Goal: Obtain resource: Obtain resource

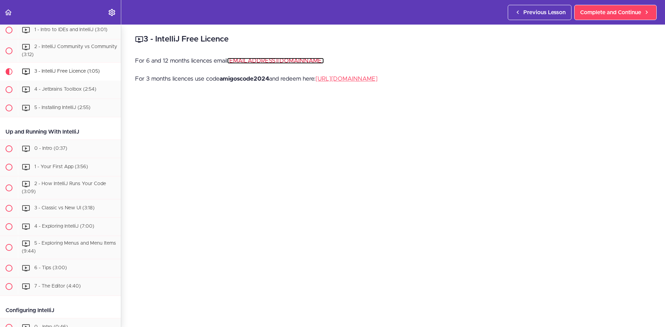
click at [288, 60] on link "[EMAIL_ADDRESS][DOMAIN_NAME]" at bounding box center [275, 61] width 97 height 6
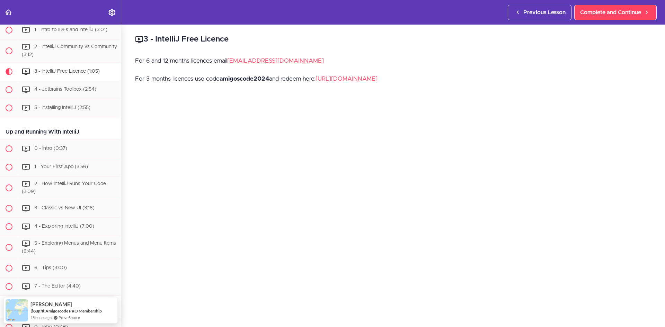
click at [236, 70] on div "For 6 and 12 months licences email [EMAIL_ADDRESS][DOMAIN_NAME] For 3 months li…" at bounding box center [393, 74] width 516 height 36
drag, startPoint x: 292, startPoint y: 62, endPoint x: 229, endPoint y: 63, distance: 63.0
click at [229, 63] on p "For 6 and 12 months licences email [EMAIL_ADDRESS][DOMAIN_NAME]" at bounding box center [393, 61] width 516 height 10
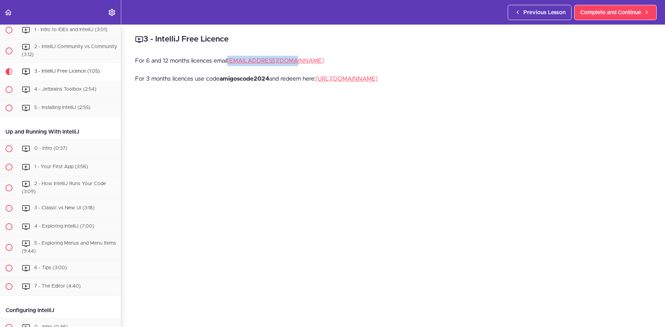
copy link "[EMAIL_ADDRESS][DOMAIN_NAME]"
click at [374, 79] on link "[URL][DOMAIN_NAME]" at bounding box center [346, 79] width 62 height 6
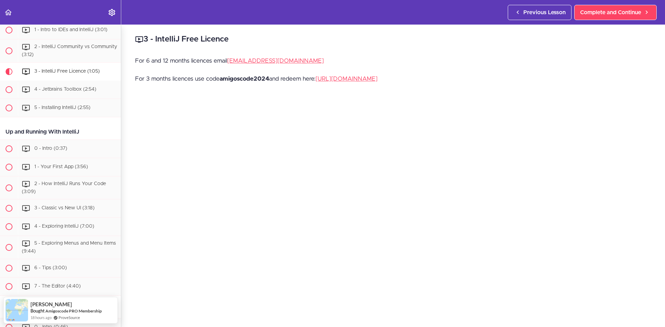
click at [264, 88] on div "For 6 and 12 months licences email [EMAIL_ADDRESS][DOMAIN_NAME] For 3 months li…" at bounding box center [393, 74] width 516 height 36
drag, startPoint x: 269, startPoint y: 79, endPoint x: 222, endPoint y: 78, distance: 47.4
click at [222, 78] on strong "amigoscode2024" at bounding box center [244, 79] width 50 height 6
copy strong "amigoscode2024"
click at [296, 61] on p "For 6 and 12 months licences email [EMAIL_ADDRESS][DOMAIN_NAME]" at bounding box center [393, 61] width 516 height 10
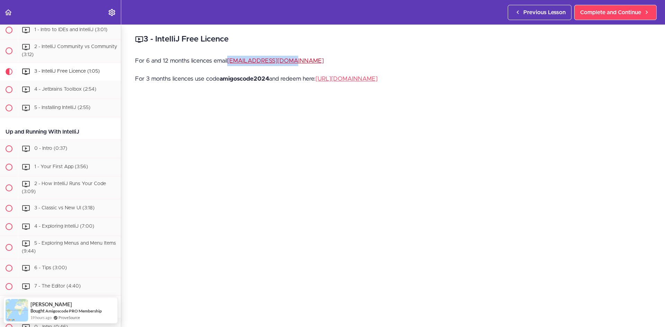
drag, startPoint x: 294, startPoint y: 59, endPoint x: 230, endPoint y: 61, distance: 64.1
click at [230, 61] on p "For 6 and 12 months licences email [EMAIL_ADDRESS][DOMAIN_NAME]" at bounding box center [393, 61] width 516 height 10
copy link "[EMAIL_ADDRESS][DOMAIN_NAME]"
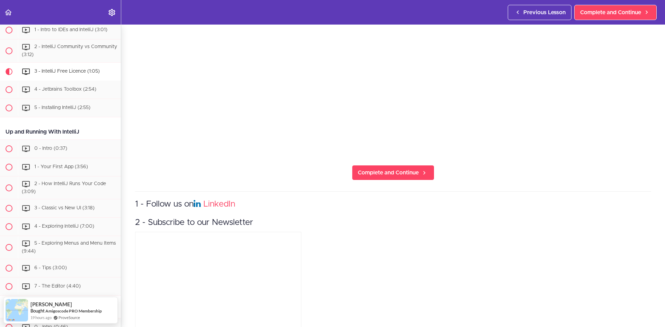
scroll to position [265, 0]
